Goal: Task Accomplishment & Management: Manage account settings

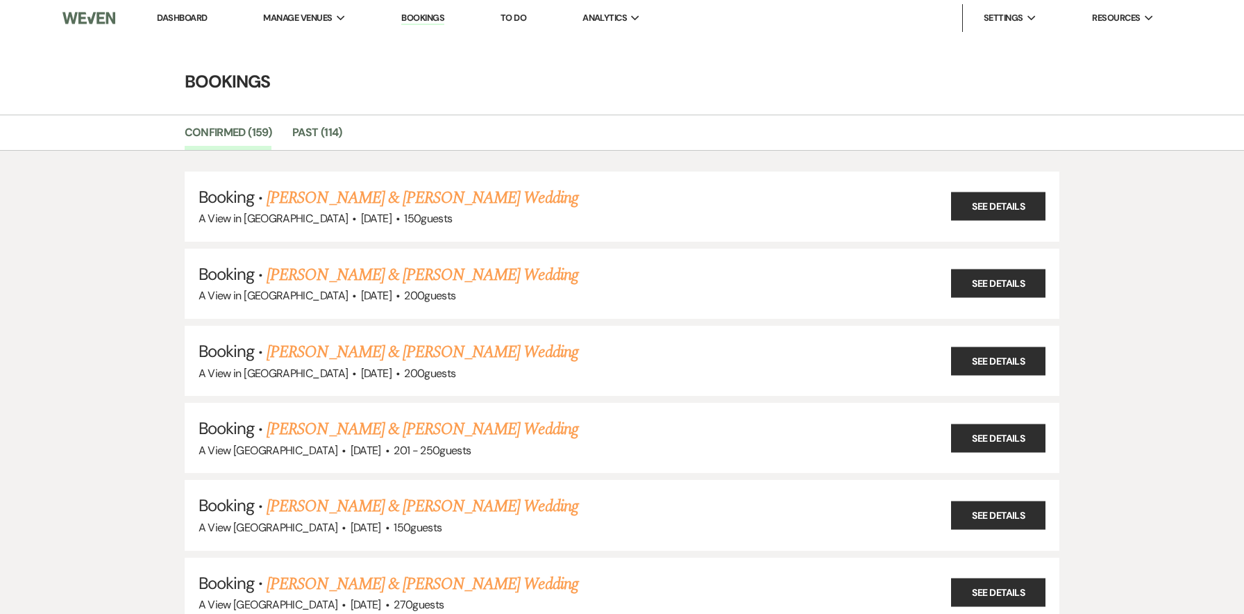
click at [184, 15] on link "Dashboard" at bounding box center [182, 18] width 50 height 12
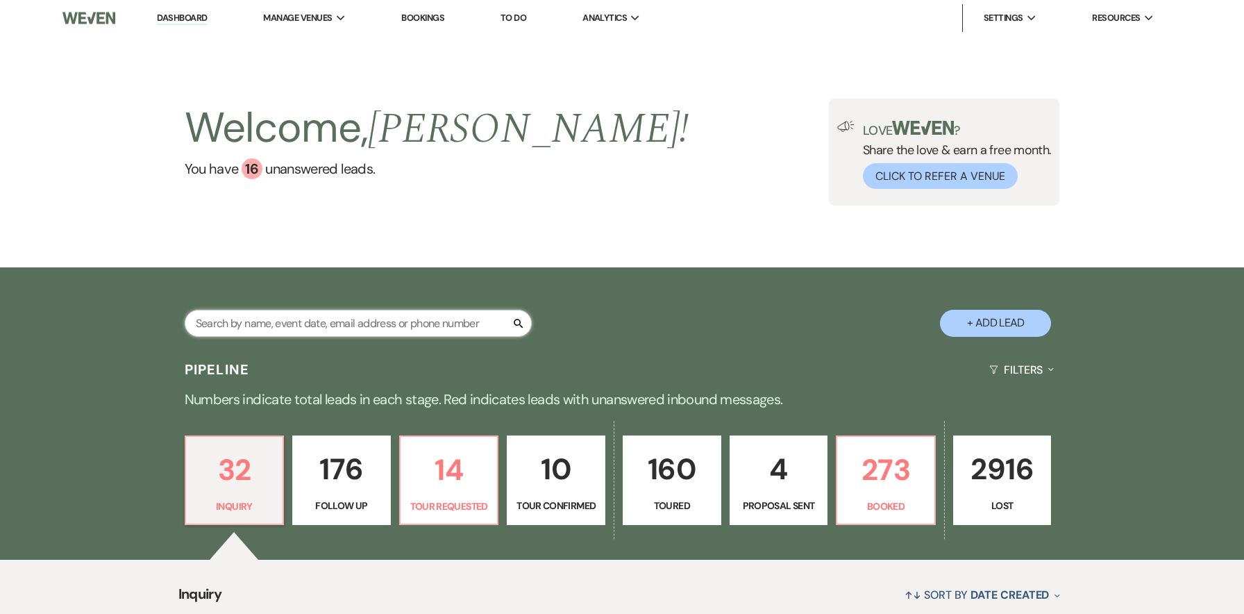
click at [321, 315] on input "text" at bounding box center [358, 323] width 347 height 27
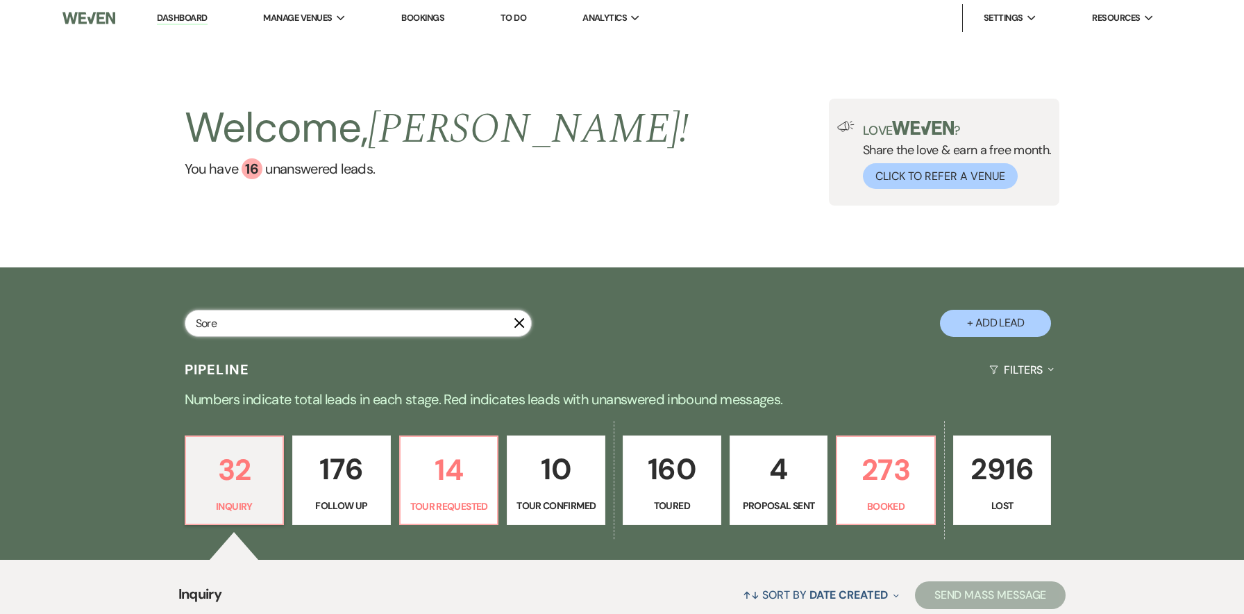
type input "Soren"
select select "9"
select select "8"
select select "5"
select select "8"
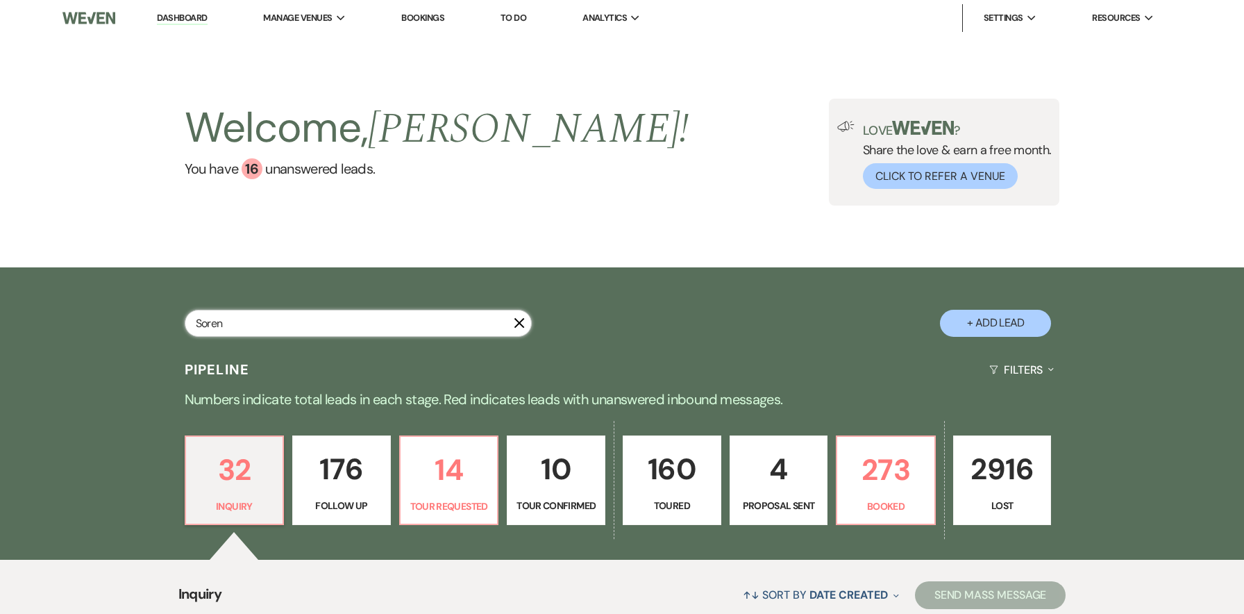
select select "5"
select select "8"
select select "4"
select select "8"
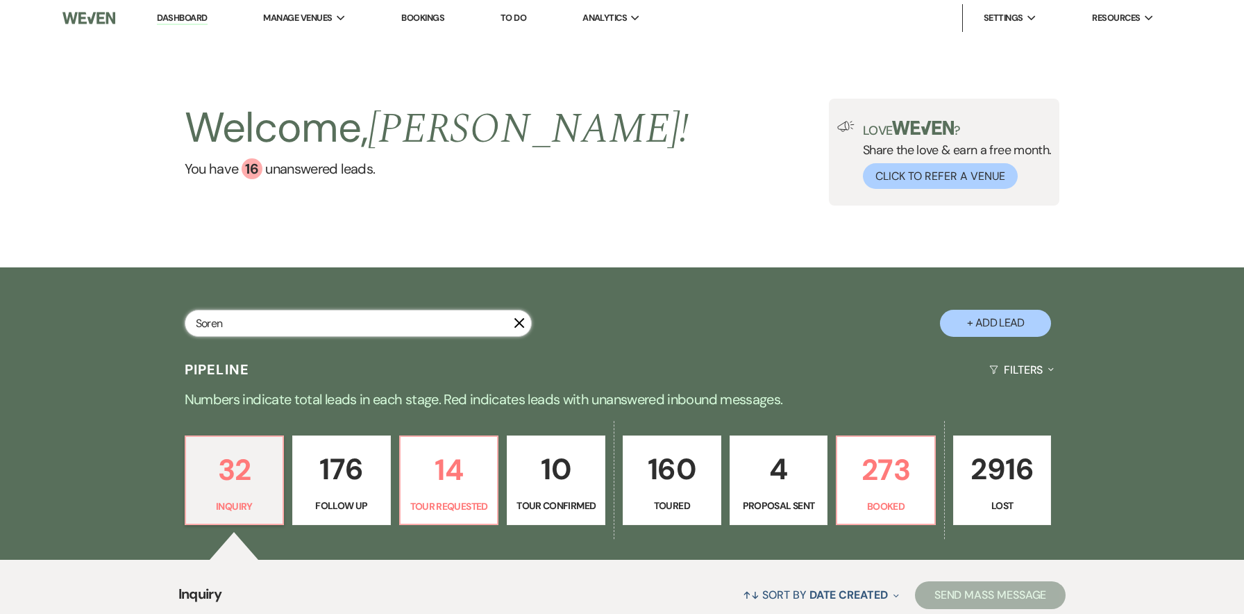
select select "8"
select select "4"
select select "8"
select select "4"
select select "8"
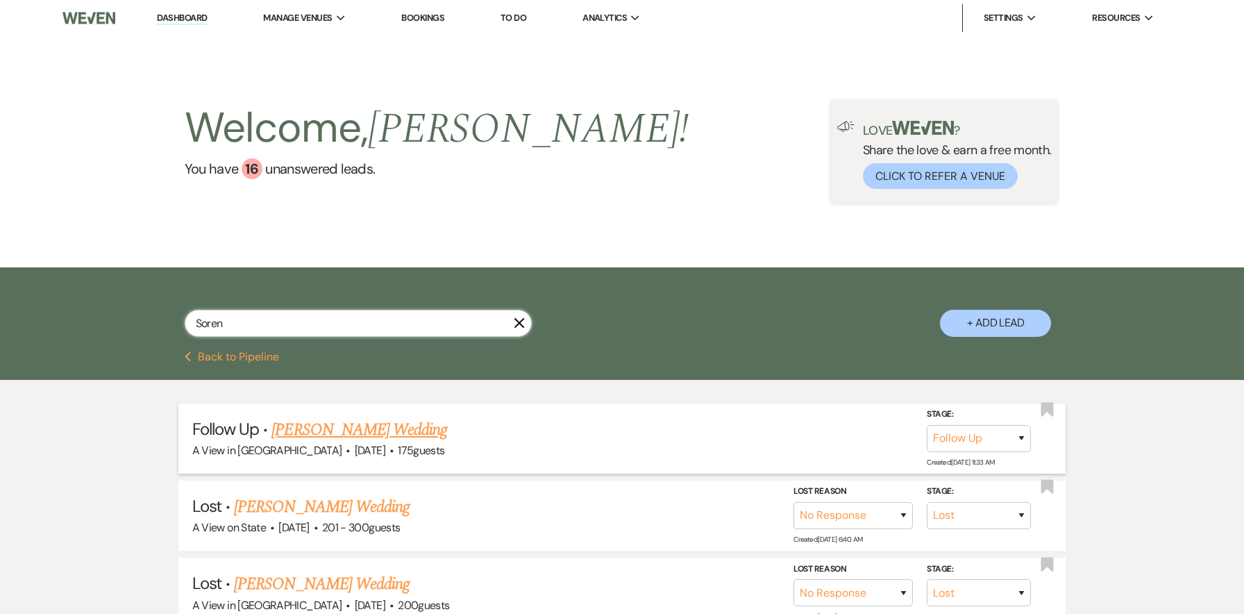
type input "Soren"
click at [382, 425] on link "[PERSON_NAME] Wedding" at bounding box center [359, 429] width 176 height 25
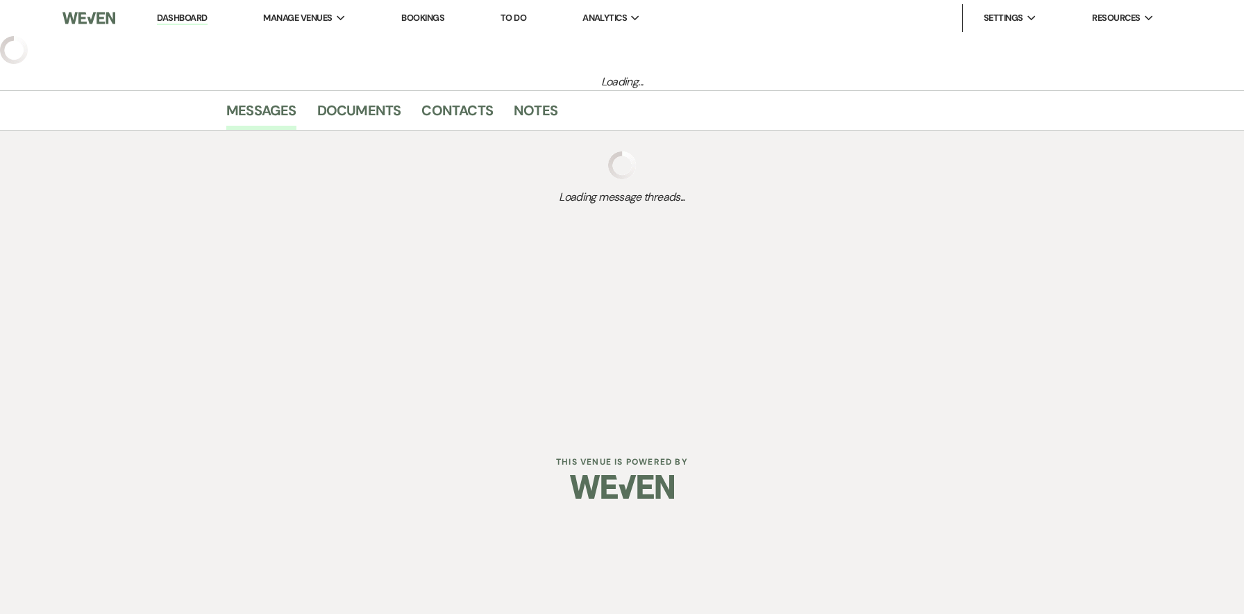
select select "9"
select select "5"
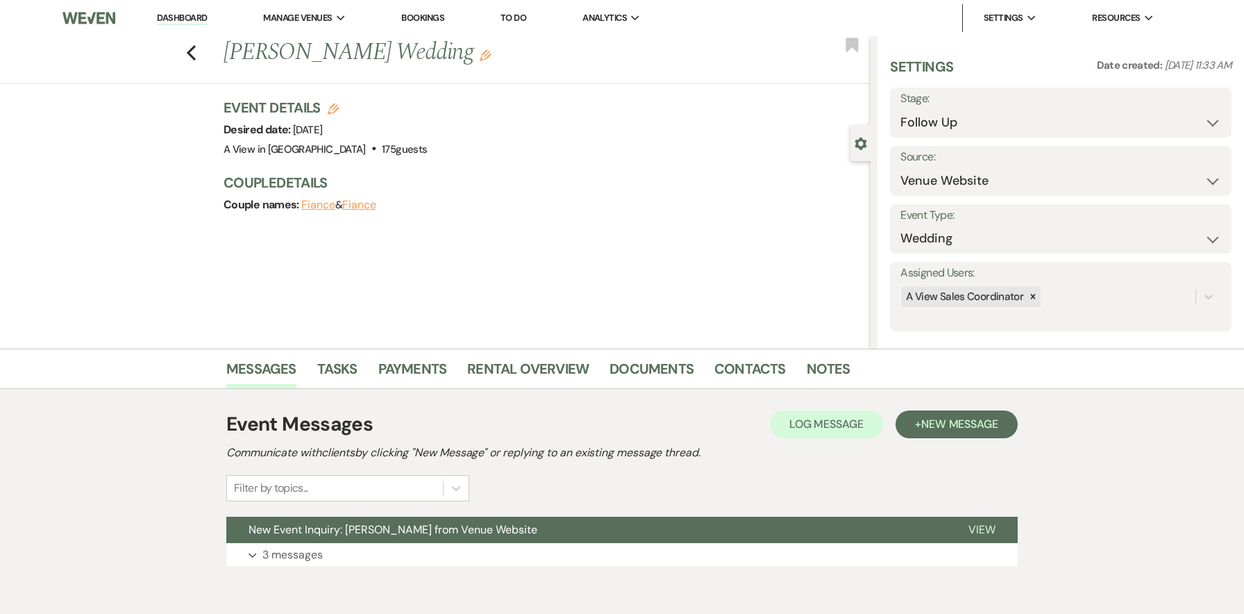
scroll to position [62, 0]
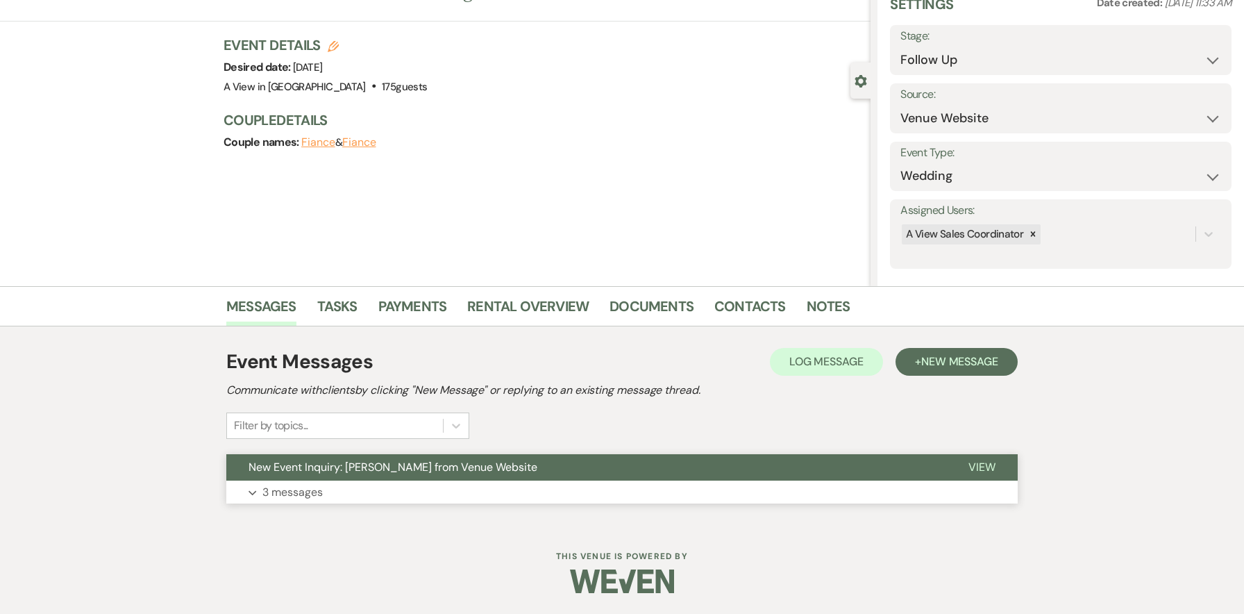
click at [270, 498] on p "3 messages" at bounding box center [292, 492] width 60 height 18
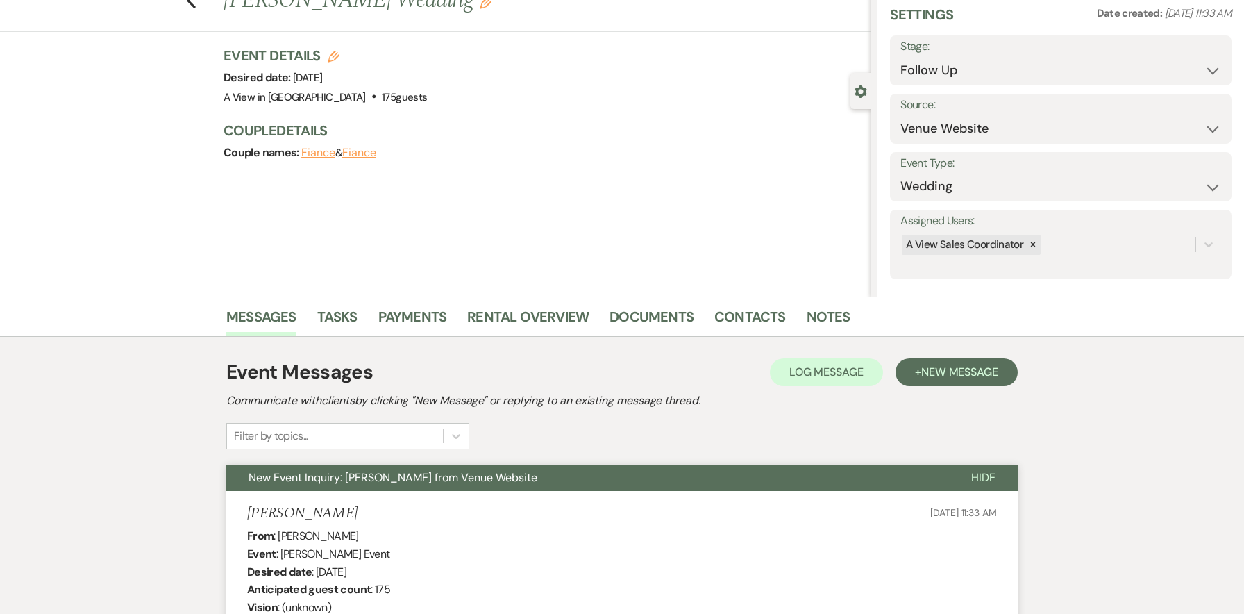
scroll to position [0, 0]
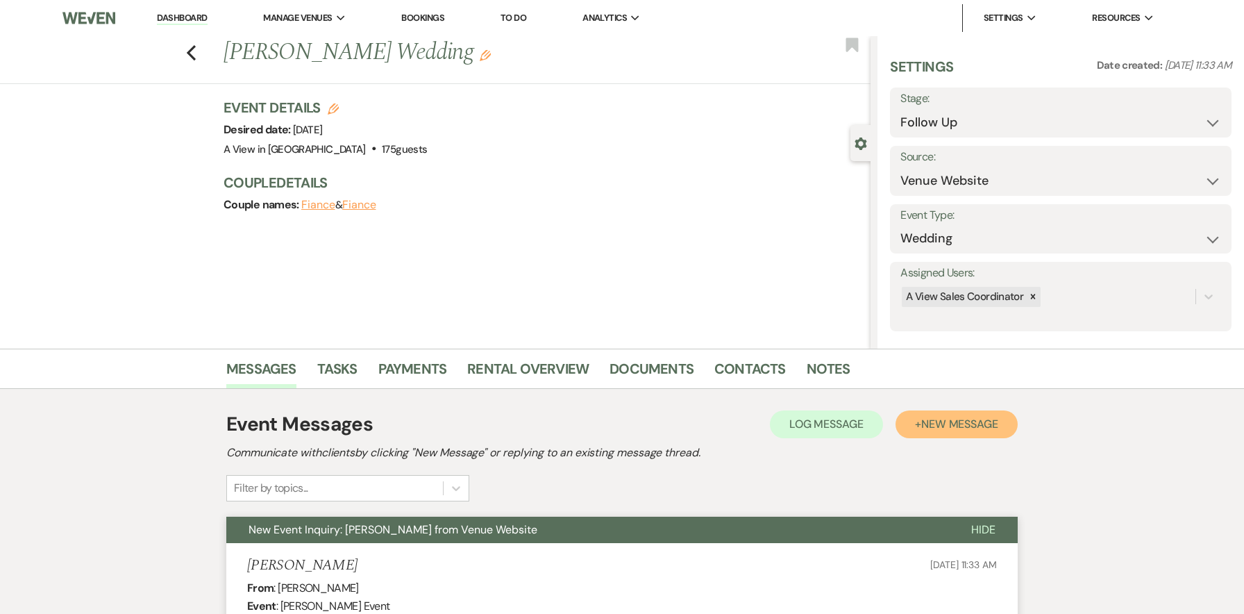
click at [917, 431] on button "+ New Message" at bounding box center [956, 424] width 122 height 28
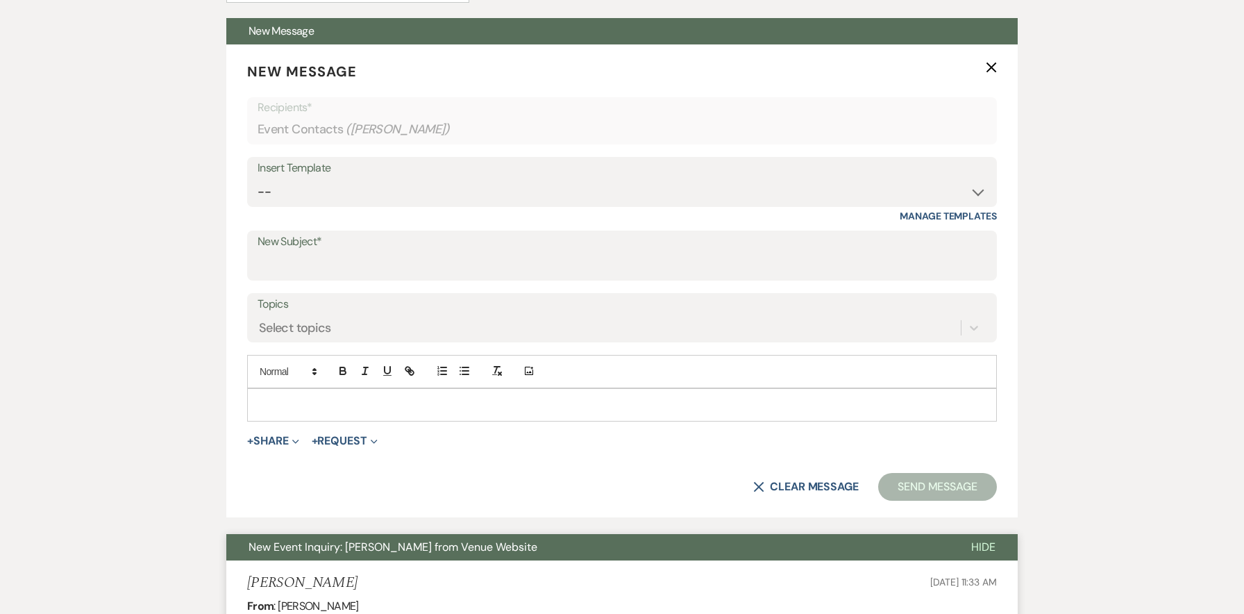
scroll to position [538, 0]
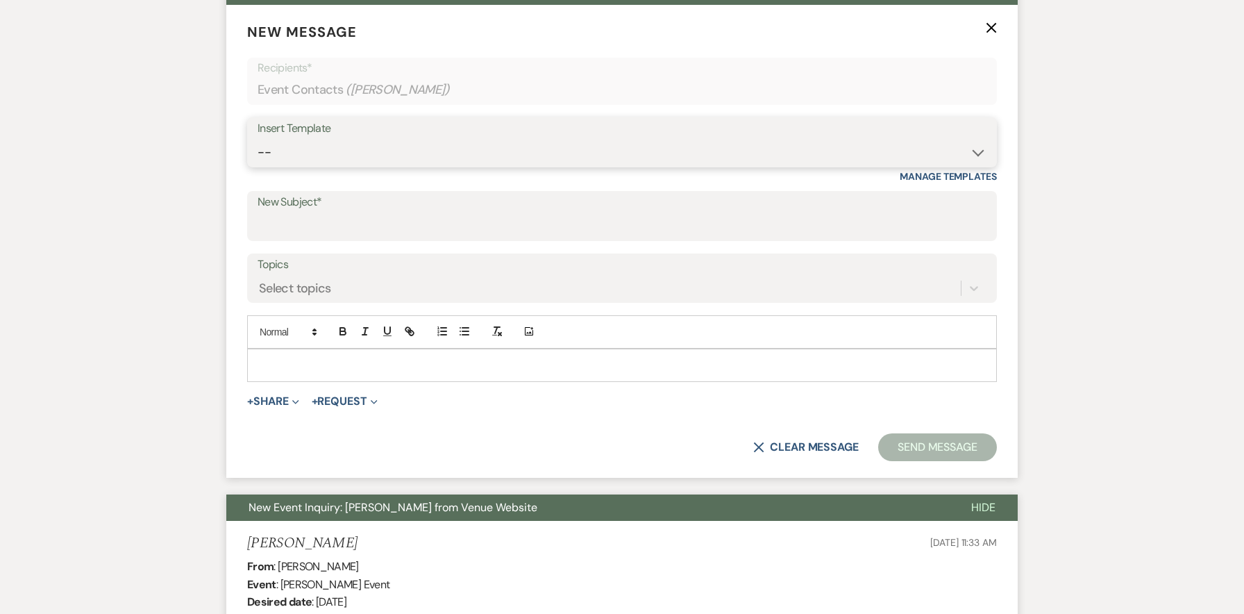
click at [319, 158] on select "-- Tour Confirmation Contract (Pre-Booked Leads) Out of office Inquiry Email Al…" at bounding box center [622, 152] width 729 height 27
select select "3395"
click at [258, 139] on select "-- Tour Confirmation Contract (Pre-Booked Leads) Out of office Inquiry Email Al…" at bounding box center [622, 152] width 729 height 27
type input "A View Venues Brochure Request"
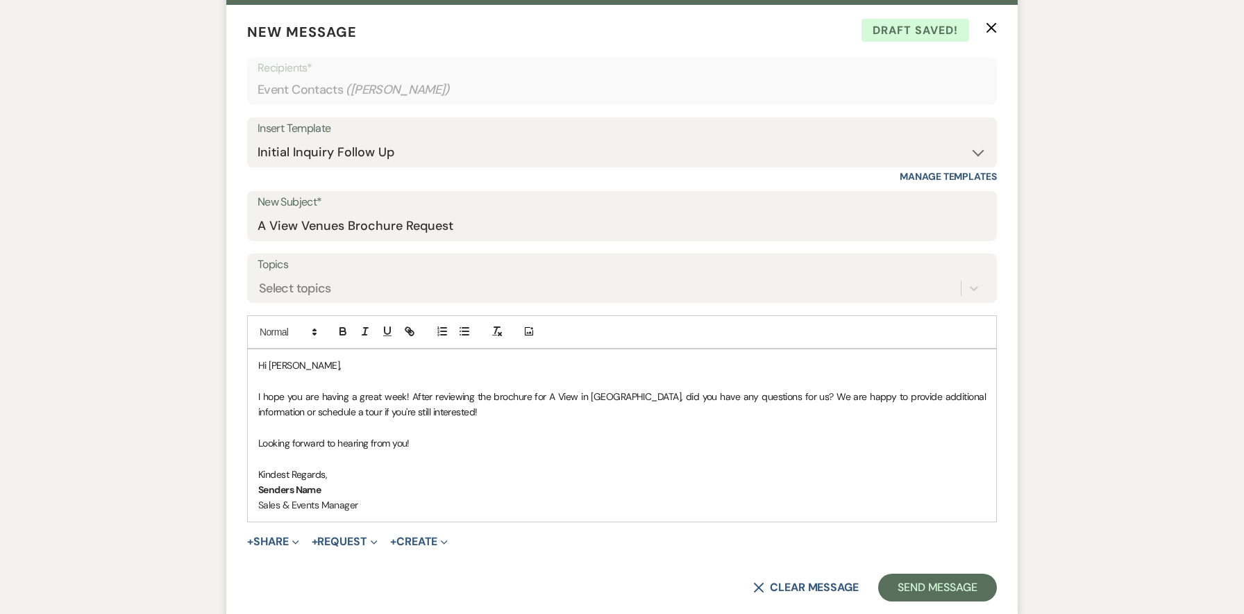
click at [335, 473] on p "Kindest Regards," at bounding box center [621, 473] width 727 height 15
click at [328, 493] on p "Senders Name" at bounding box center [621, 489] width 727 height 15
drag, startPoint x: 362, startPoint y: 504, endPoint x: 237, endPoint y: 502, distance: 125.6
click at [237, 502] on form "New Message X Saving draft... Recipients* Event Contacts ( [PERSON_NAME] ) Inse…" at bounding box center [621, 311] width 791 height 613
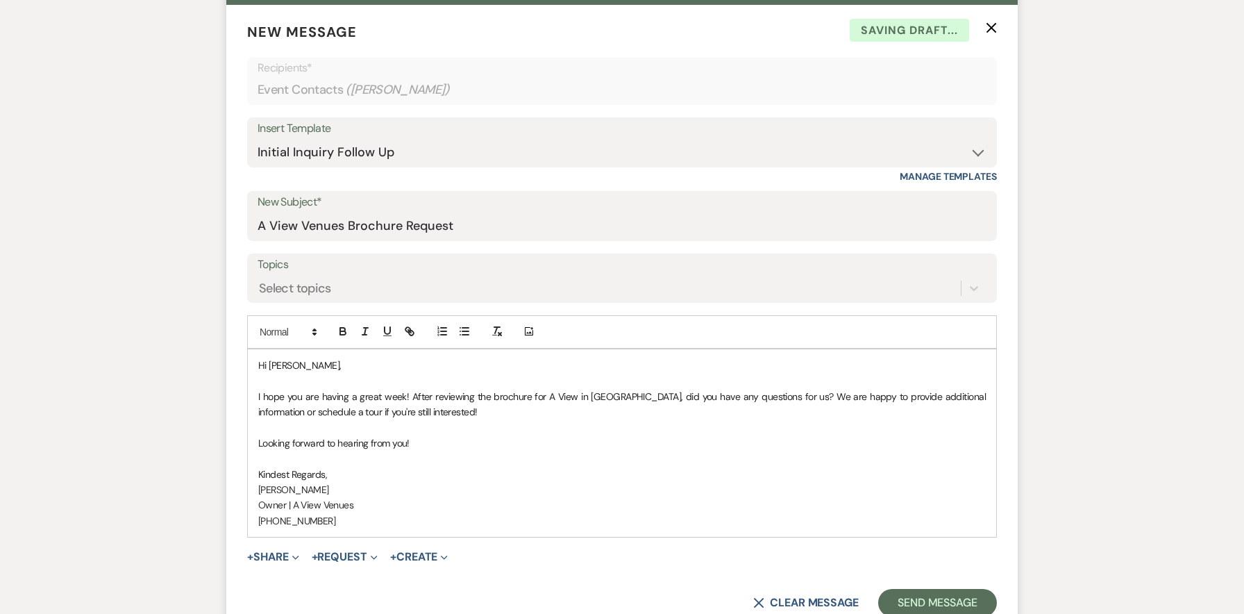
scroll to position [592, 0]
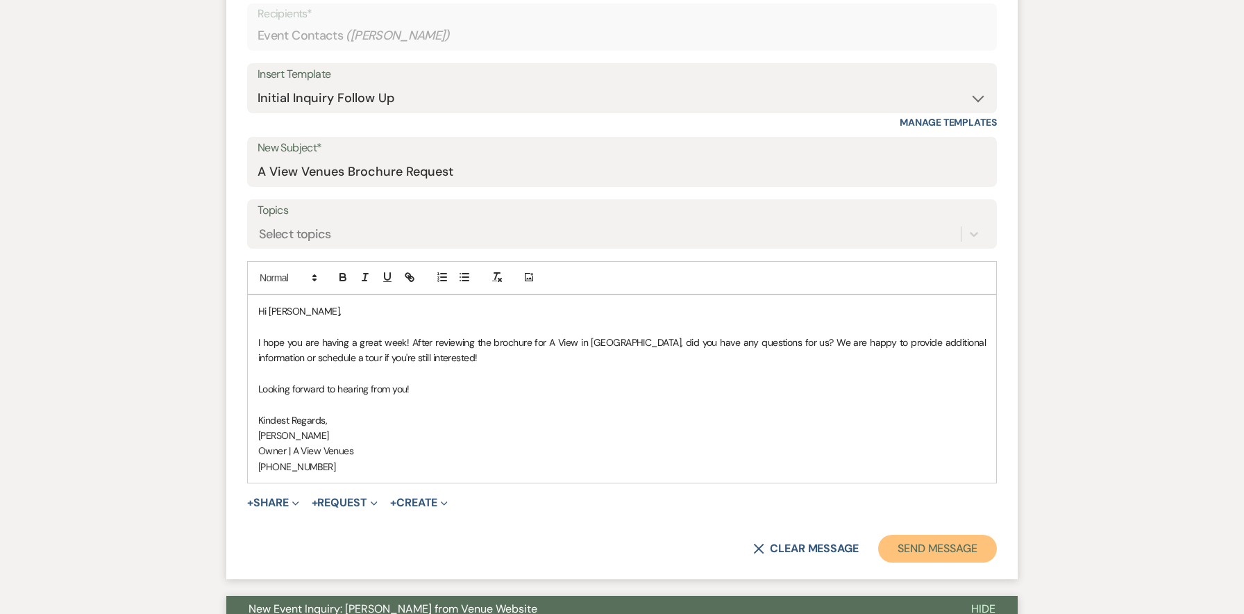
click at [914, 539] on button "Send Message" at bounding box center [937, 548] width 119 height 28
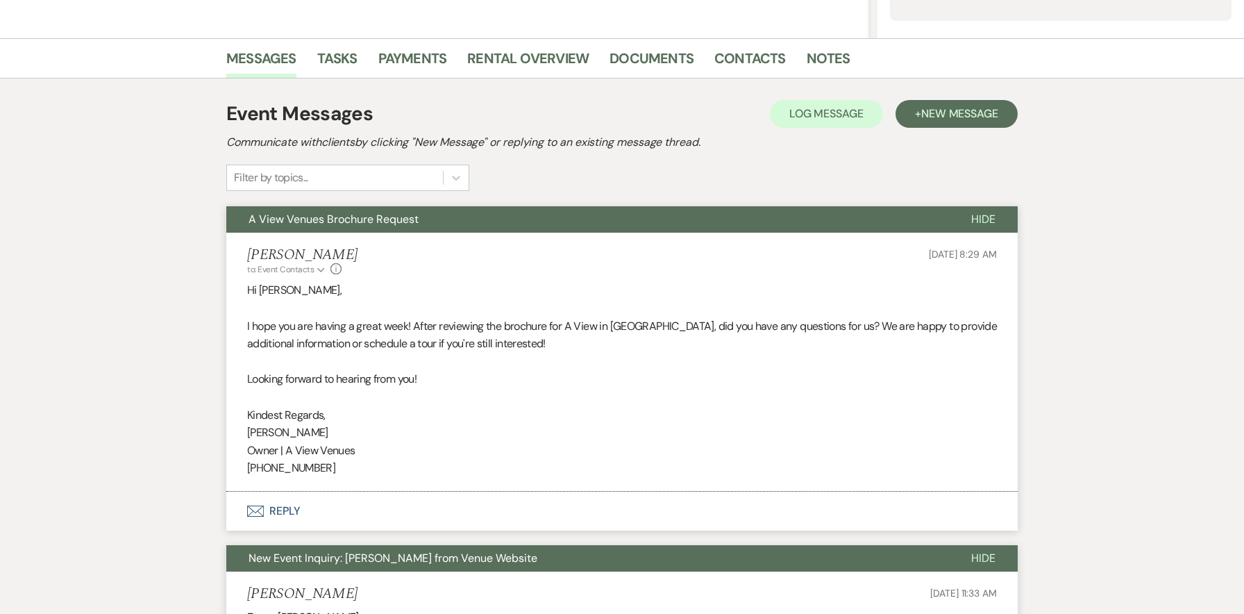
scroll to position [13, 0]
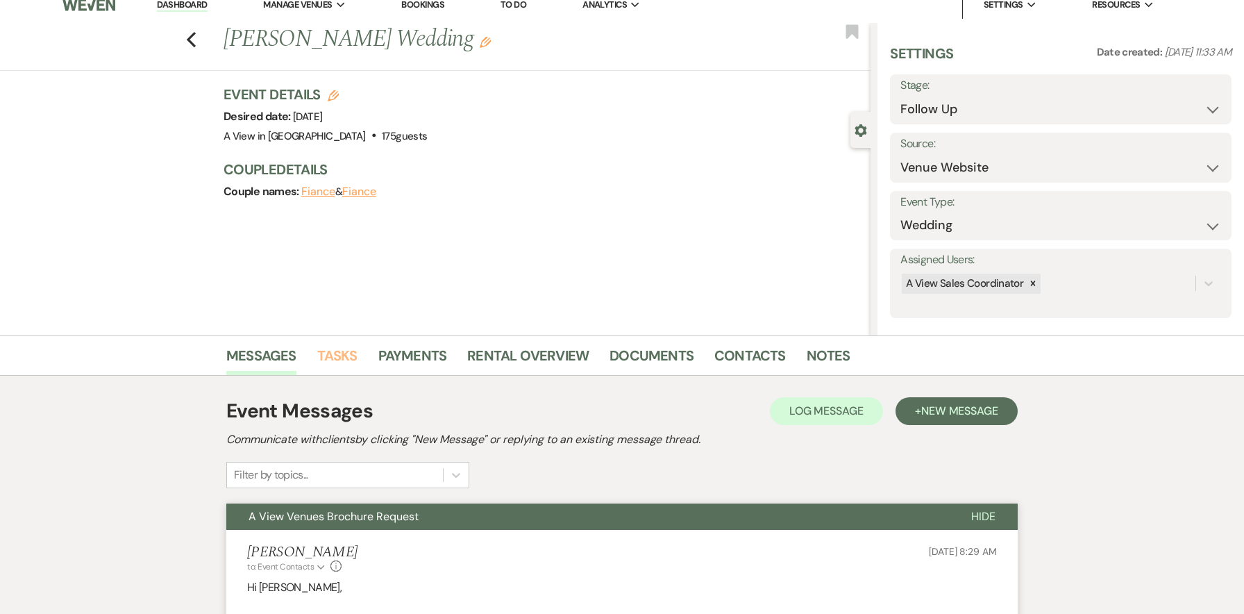
click at [319, 353] on link "Tasks" at bounding box center [337, 359] width 40 height 31
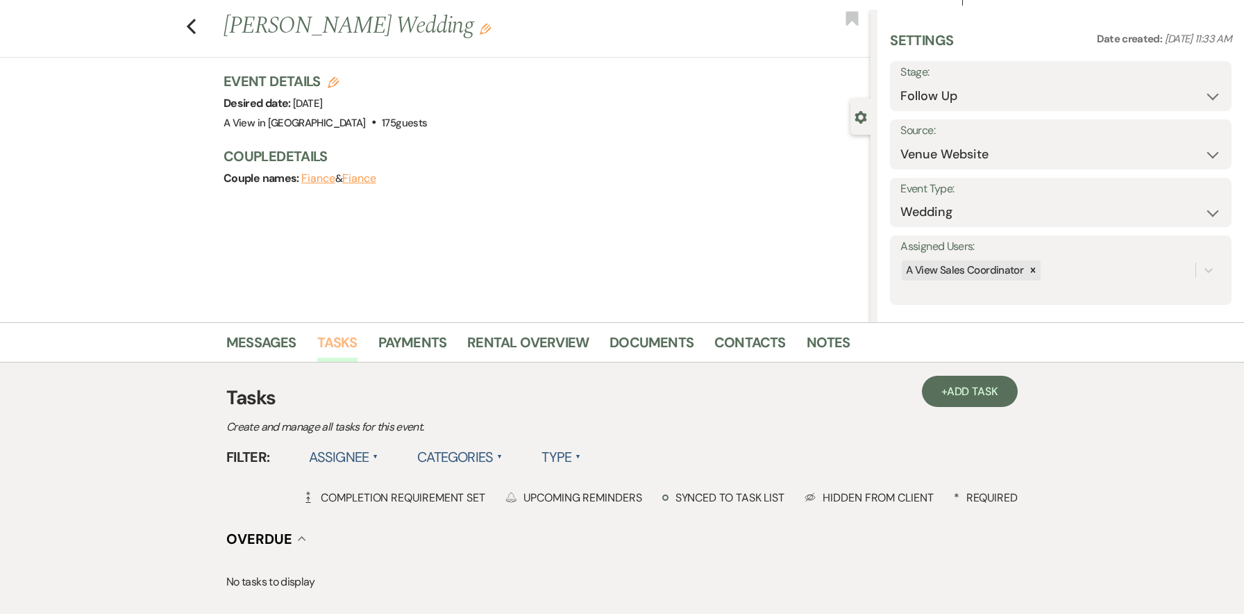
scroll to position [359, 0]
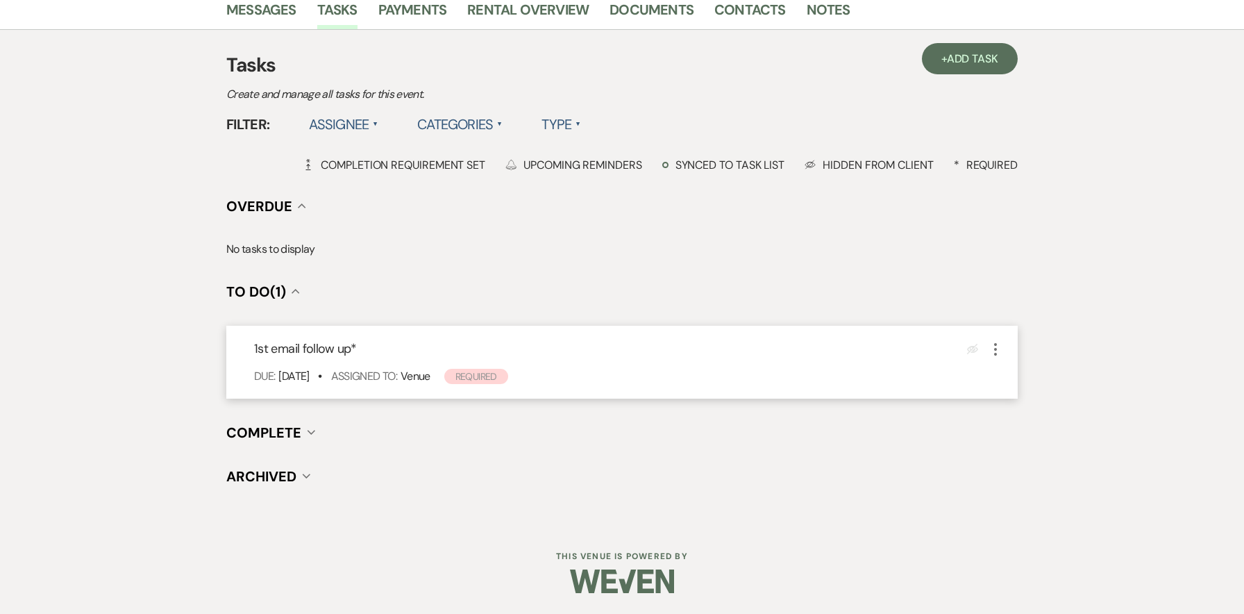
click at [999, 345] on icon "More" at bounding box center [995, 349] width 17 height 17
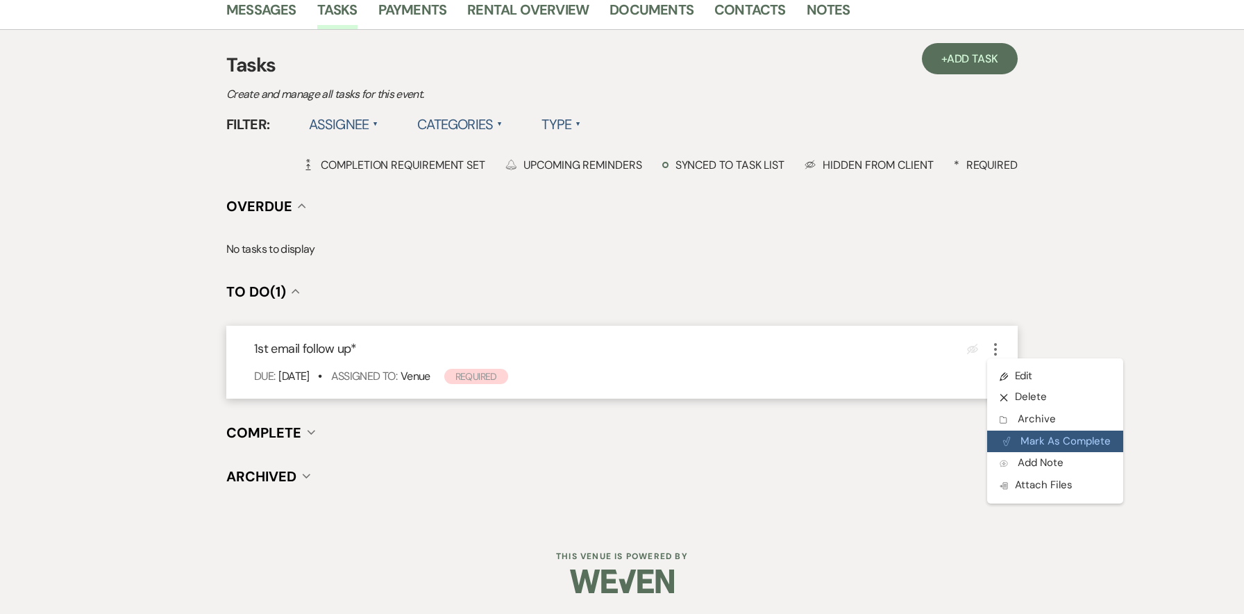
click at [1004, 440] on icon "Plan Portal Link" at bounding box center [1006, 441] width 8 height 10
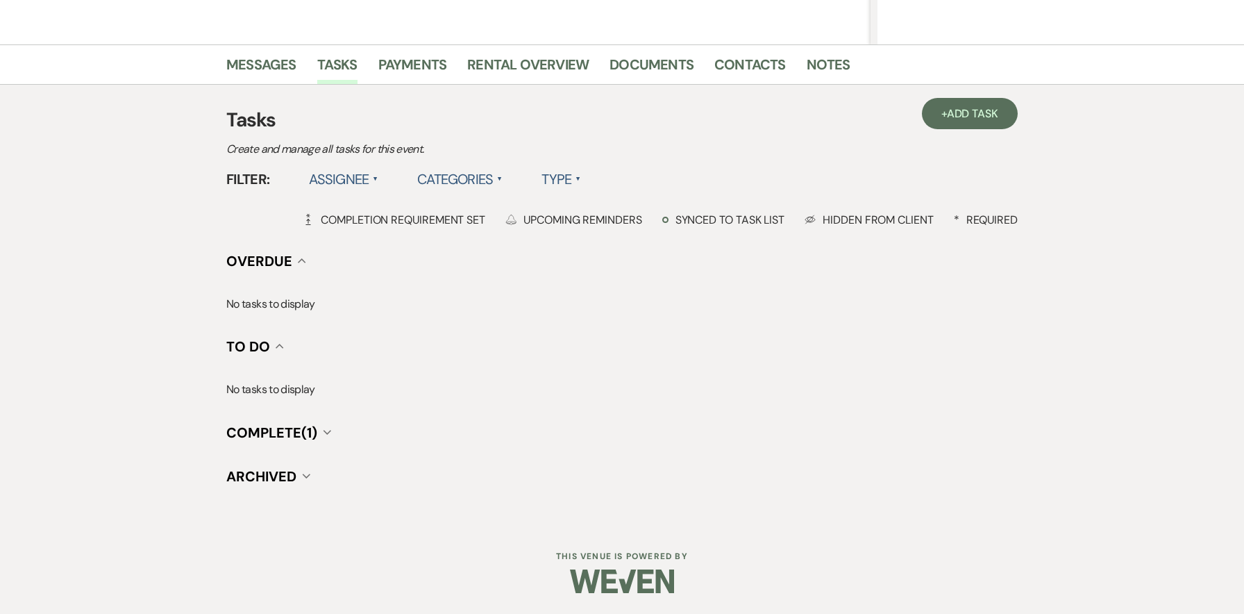
scroll to position [303, 0]
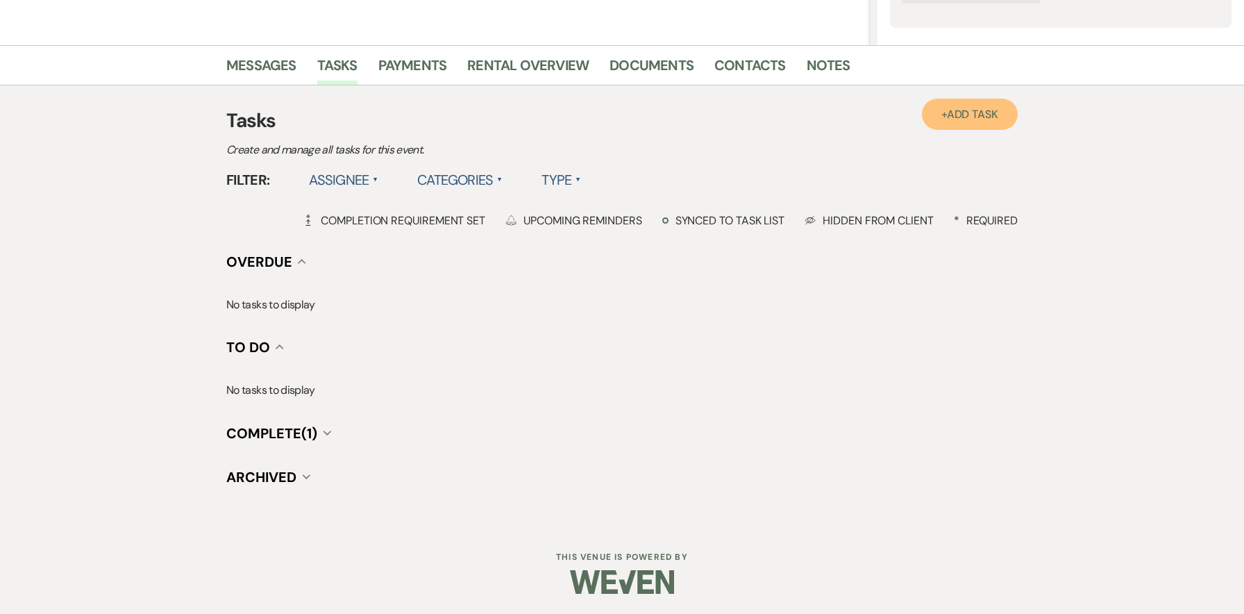
click at [971, 115] on span "Add Task" at bounding box center [972, 114] width 51 height 15
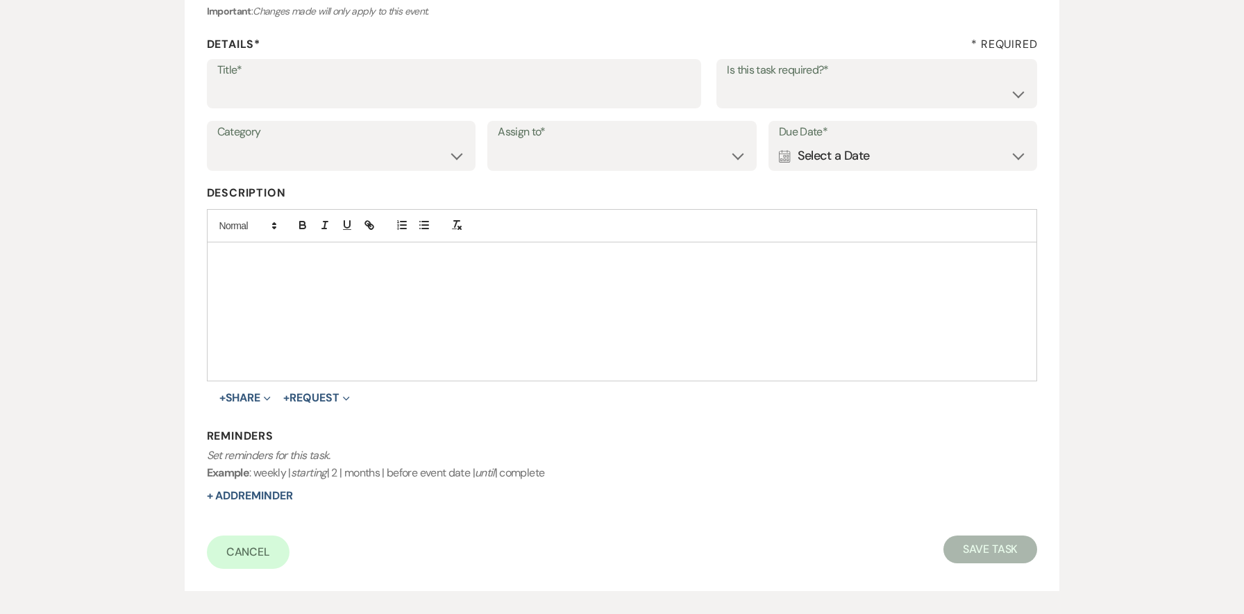
scroll to position [179, 0]
click at [284, 101] on input "Title*" at bounding box center [453, 94] width 473 height 27
type input "Text Follow up"
click at [853, 99] on select "Yes No" at bounding box center [877, 94] width 300 height 27
select select "true"
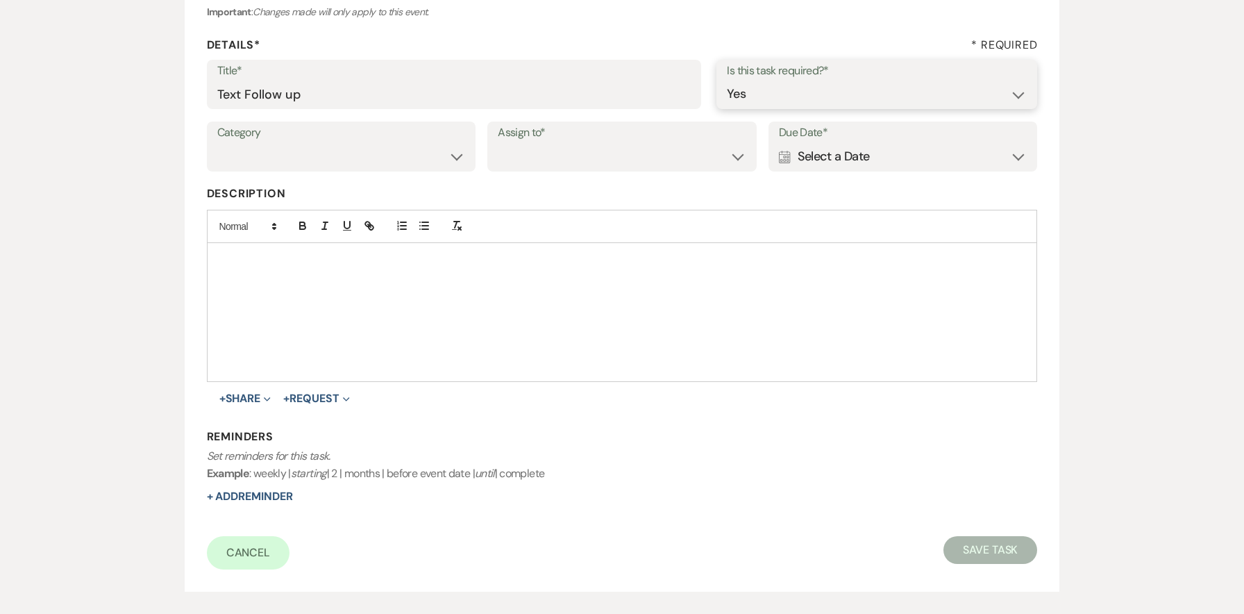
click at [727, 81] on select "Yes No" at bounding box center [877, 94] width 300 height 27
click at [521, 152] on select "Venue Client" at bounding box center [622, 156] width 248 height 27
select select "venueHost"
click at [498, 143] on select "Venue Client" at bounding box center [622, 156] width 248 height 27
click at [777, 162] on div "Due Date* Calendar Select a Date Expand" at bounding box center [902, 146] width 269 height 50
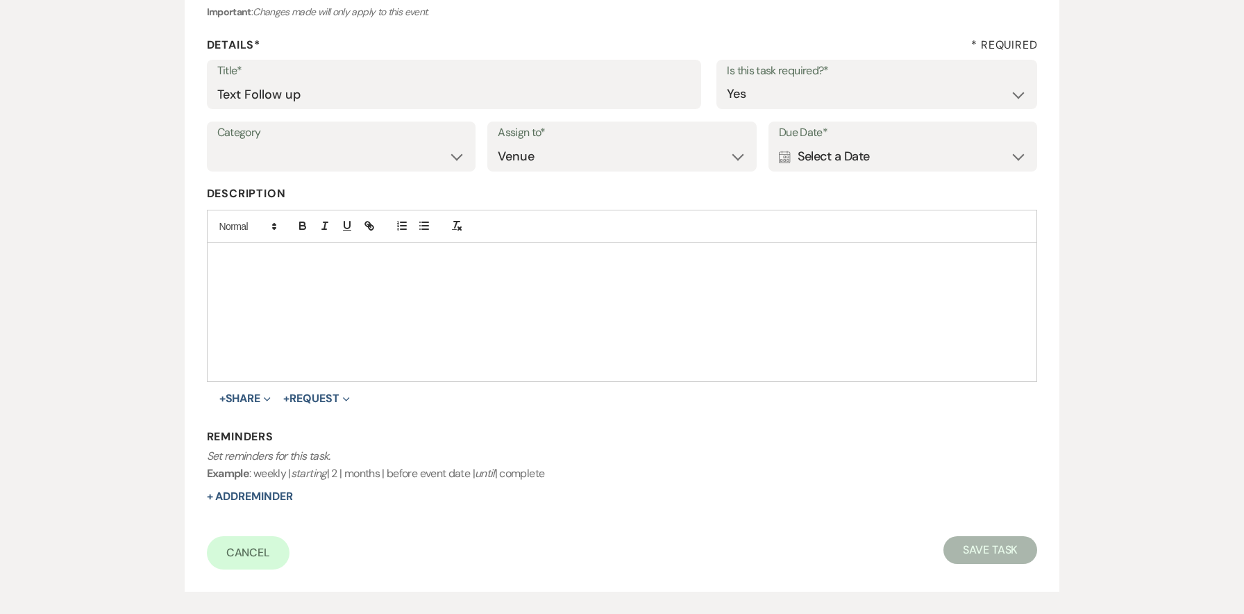
click at [788, 161] on icon "Calendar" at bounding box center [785, 157] width 12 height 12
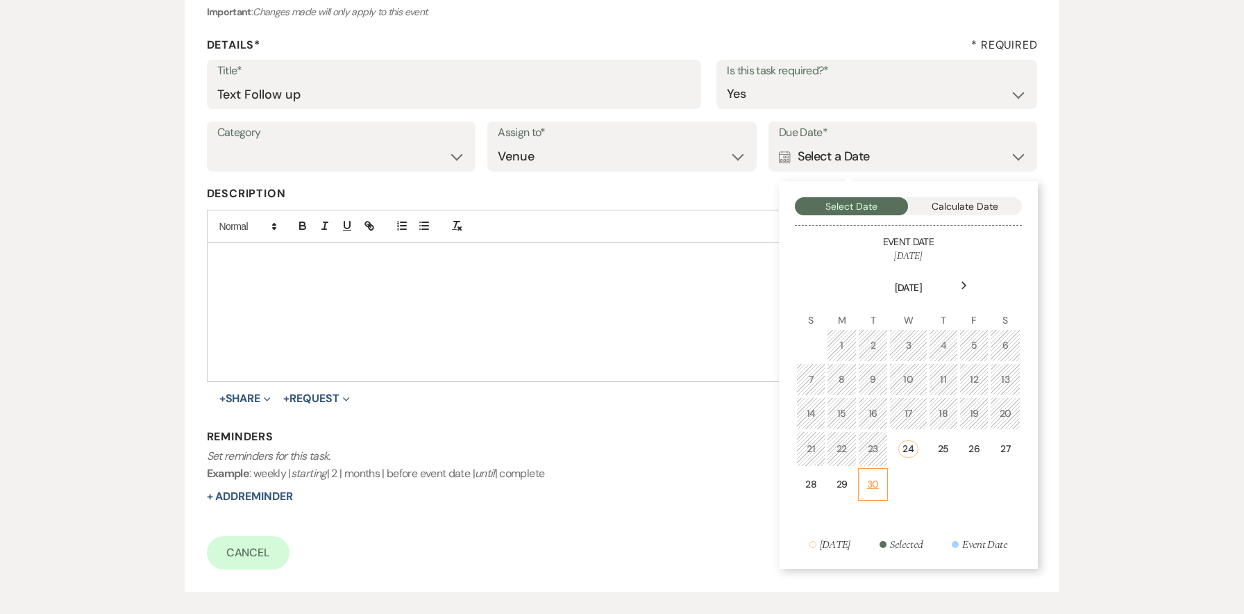
click at [881, 475] on td "30" at bounding box center [873, 484] width 30 height 33
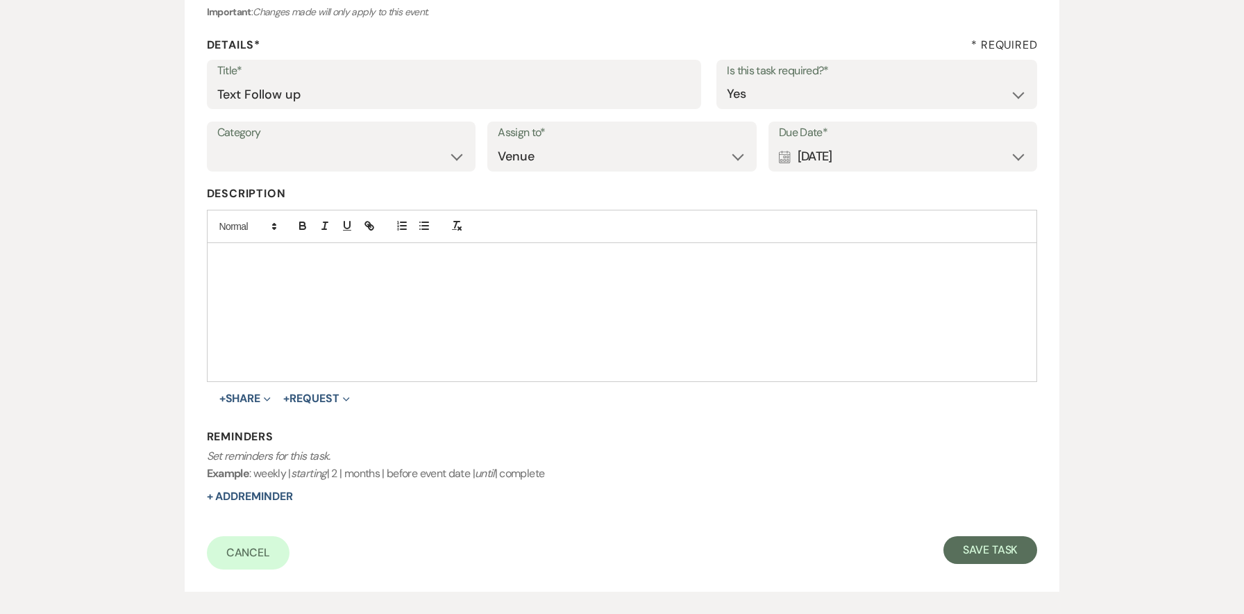
click at [598, 301] on div at bounding box center [622, 312] width 829 height 138
click at [970, 548] on button "Save Task" at bounding box center [990, 550] width 94 height 28
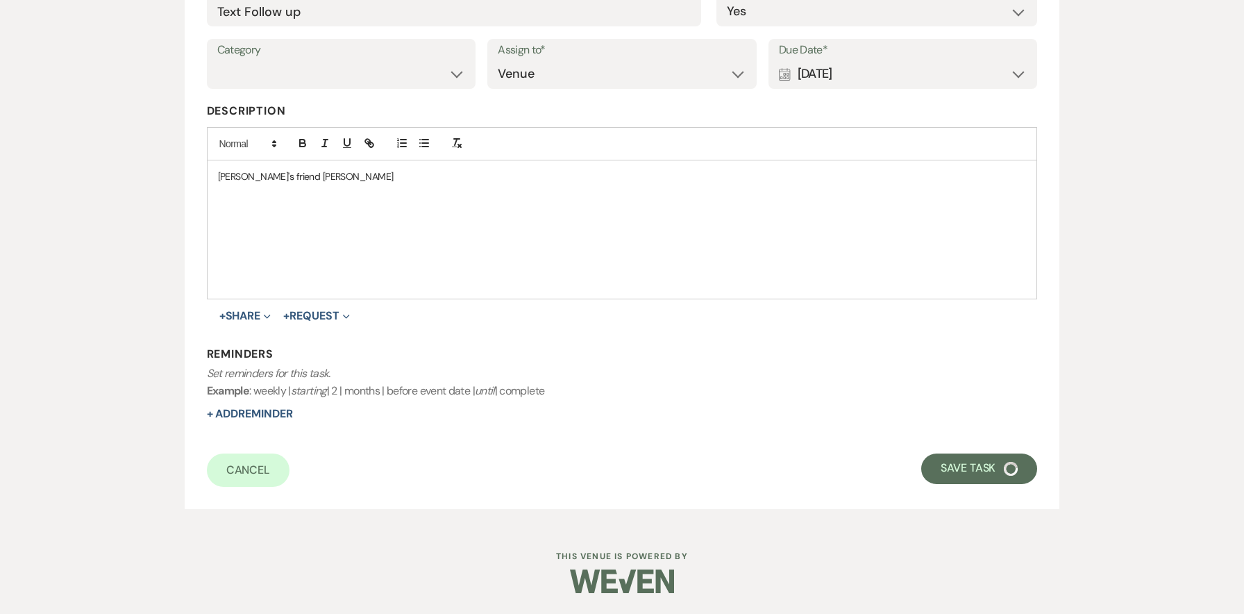
select select "9"
select select "5"
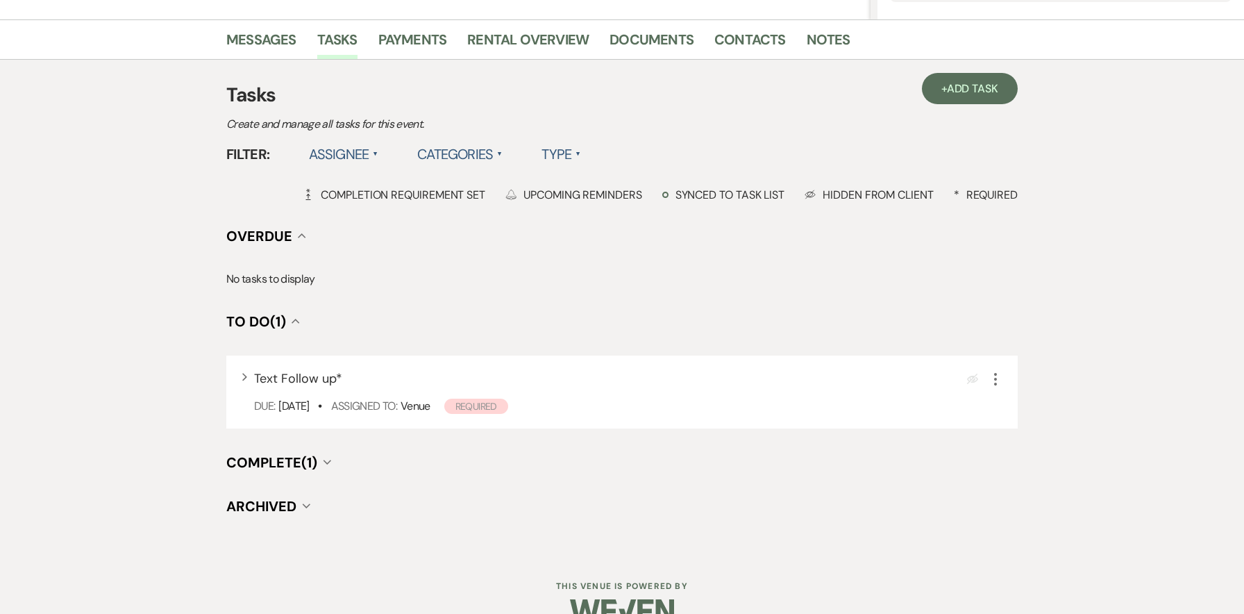
scroll to position [328, 0]
